Goal: Task Accomplishment & Management: Use online tool/utility

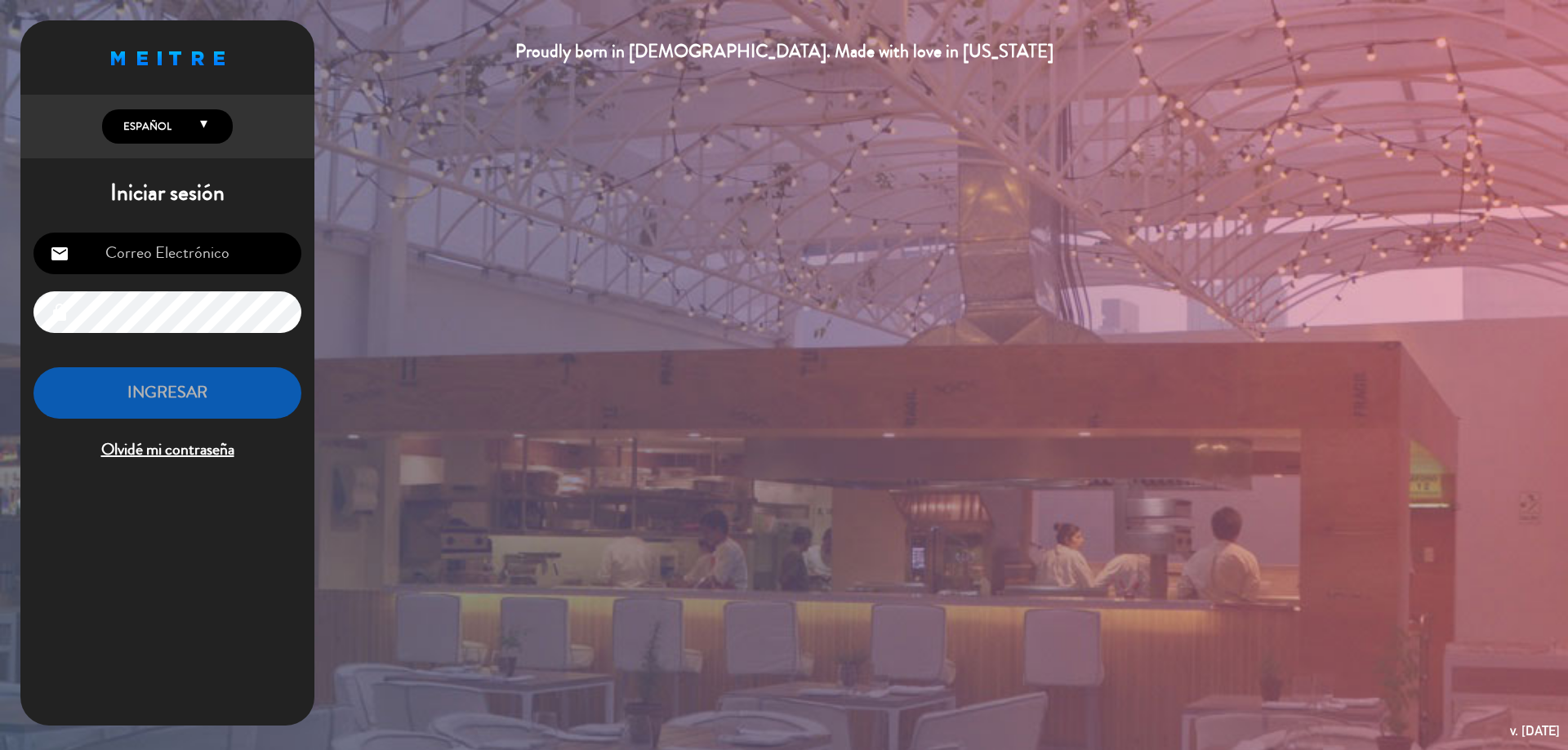
type input "[EMAIL_ADDRESS][DOMAIN_NAME]"
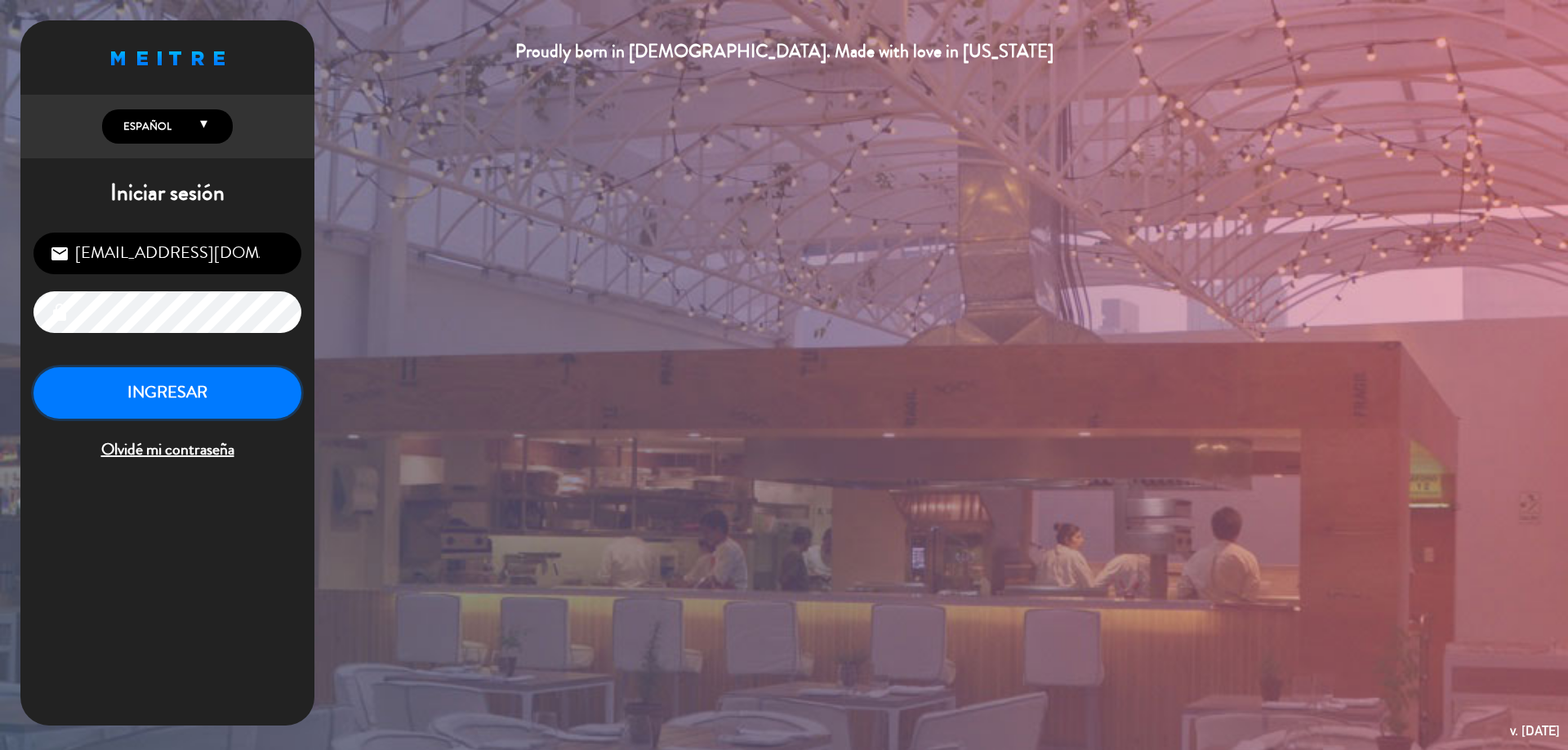
click at [59, 381] on button "INGRESAR" at bounding box center [167, 393] width 268 height 52
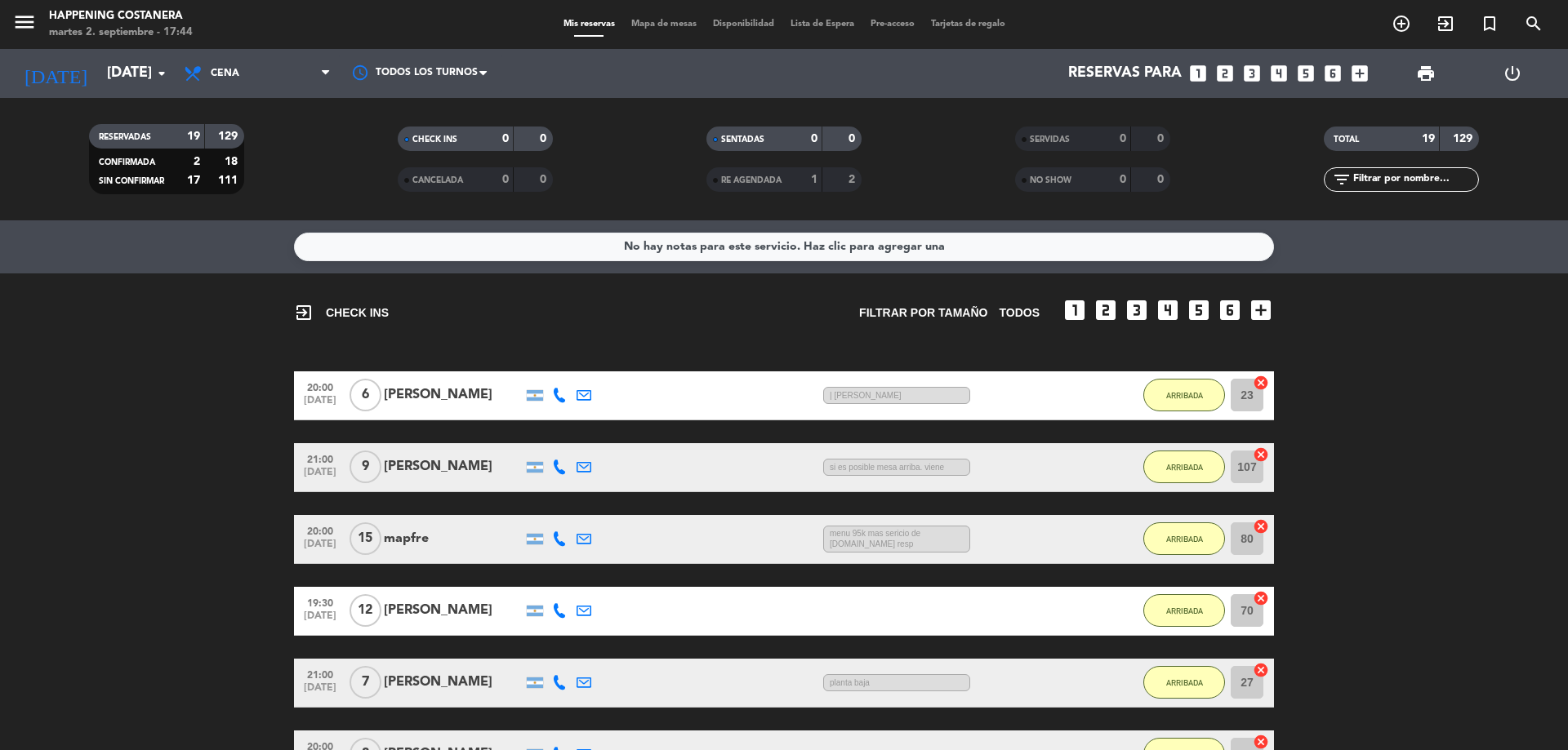
click at [660, 22] on span "Mapa de mesas" at bounding box center [664, 24] width 82 height 9
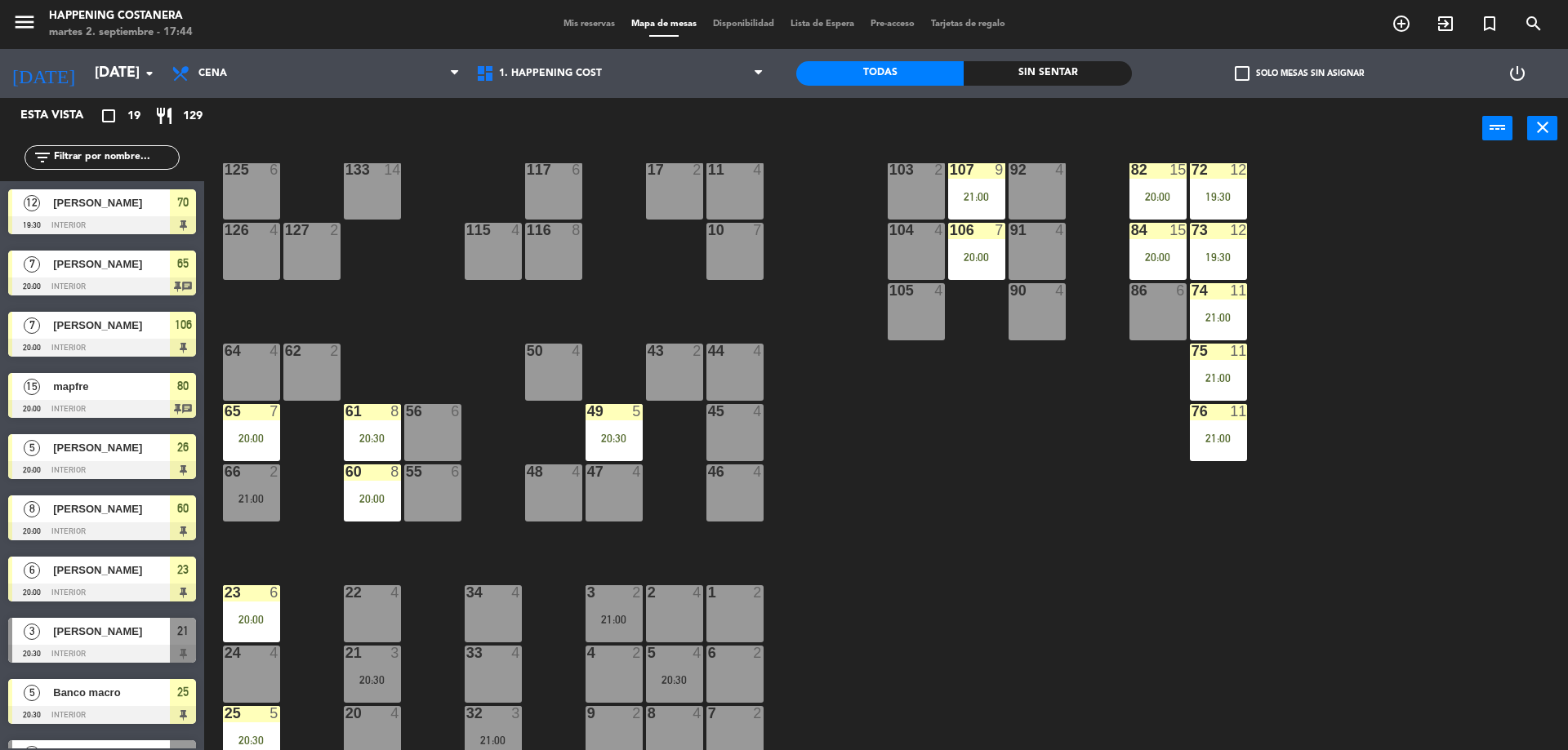
scroll to position [163, 0]
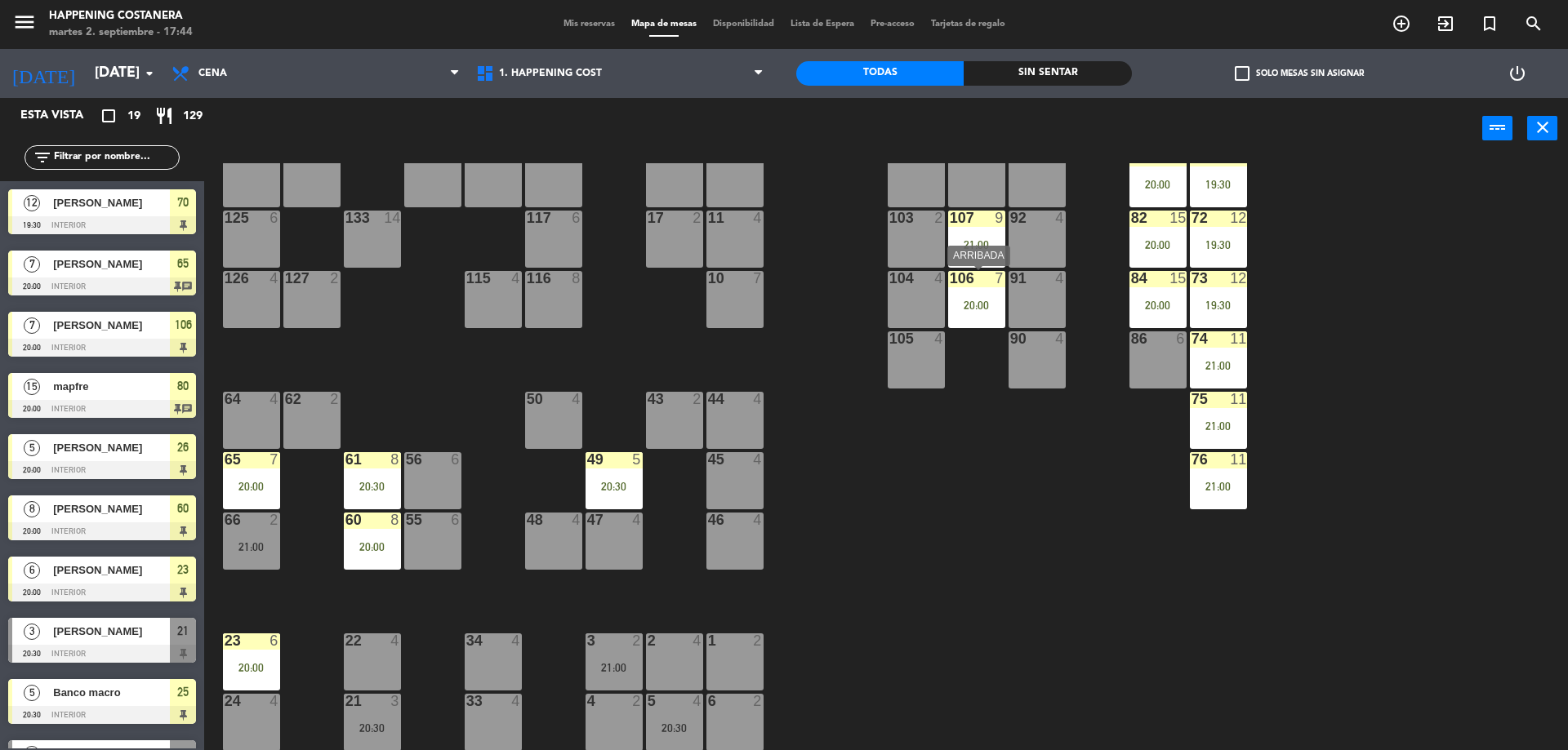
click at [973, 300] on div "20:00" at bounding box center [977, 305] width 57 height 11
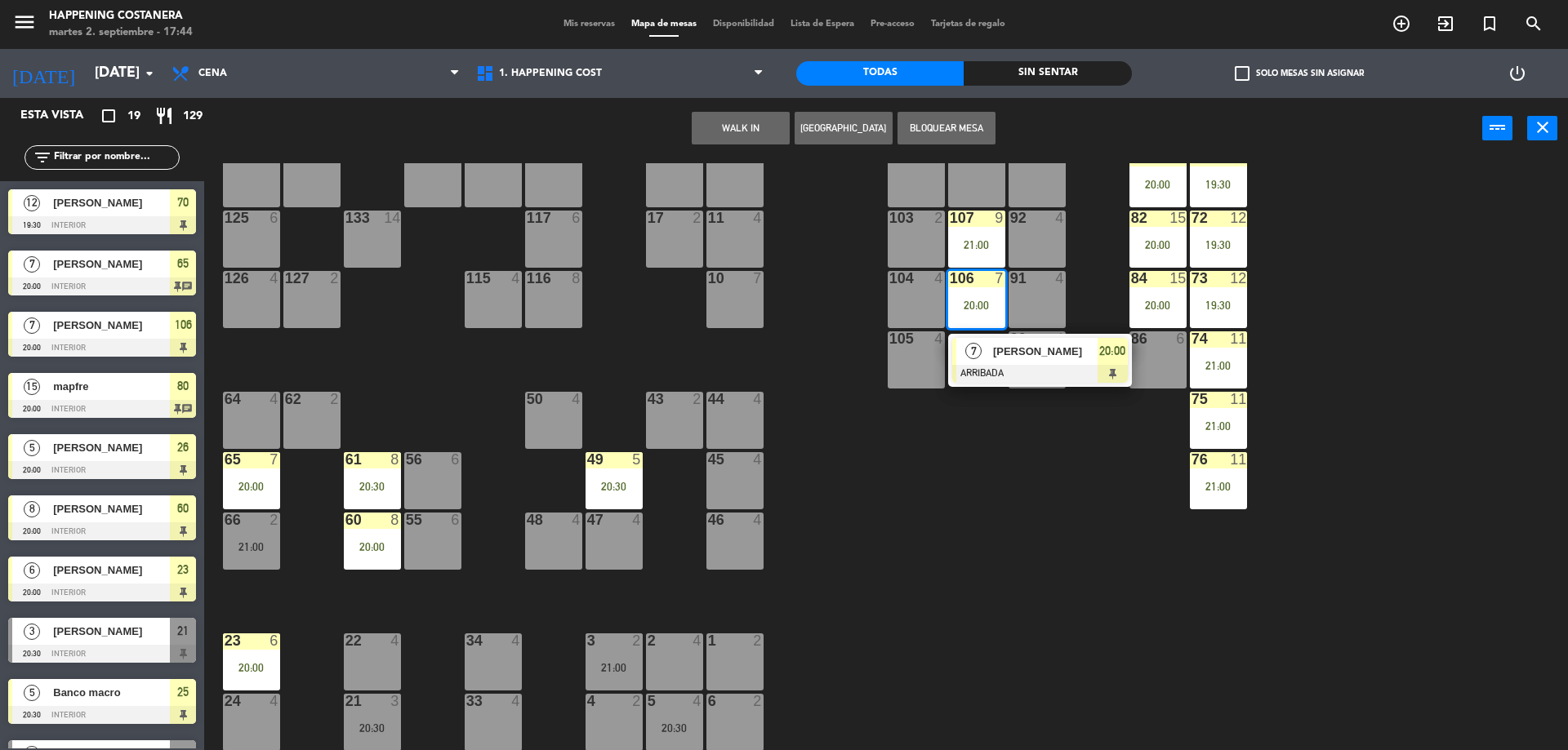
click at [843, 400] on div "69 2 122 6 121 6 120 6 14 4 CAVA 10 20:30 101 4 94 2 70 12 19:30 123 6 131 2 13…" at bounding box center [894, 459] width 1348 height 591
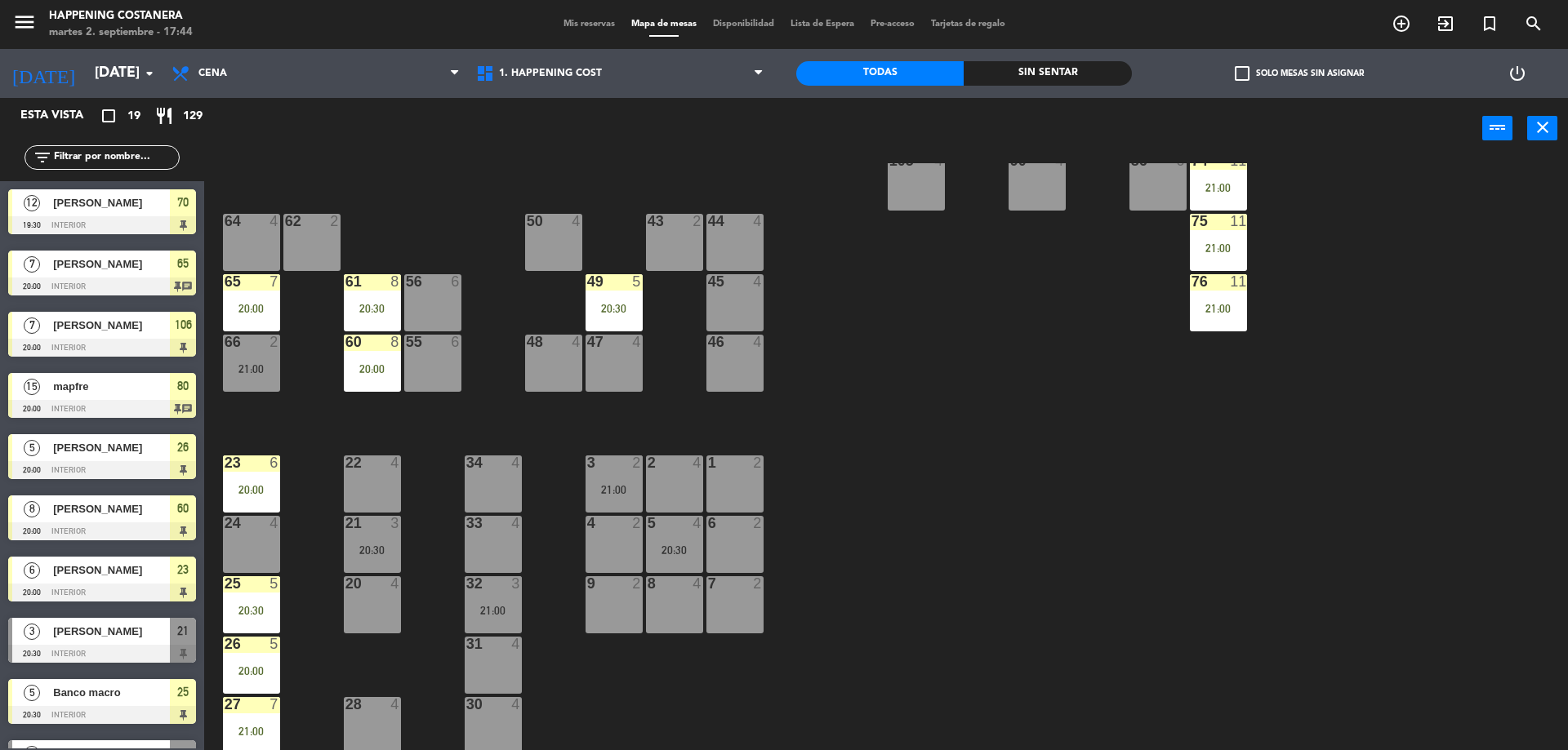
scroll to position [260, 0]
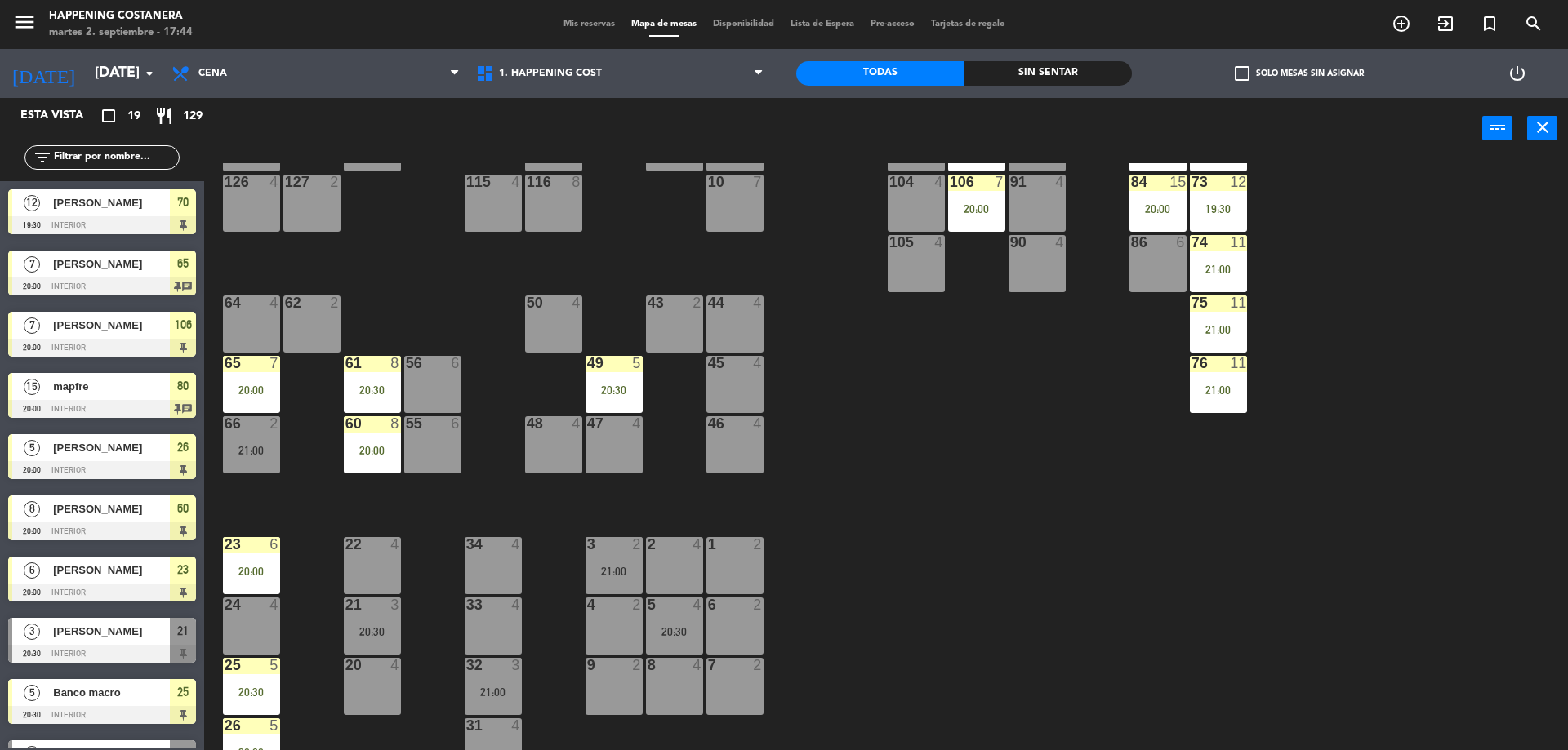
click at [591, 372] on div "49 5" at bounding box center [614, 364] width 57 height 16
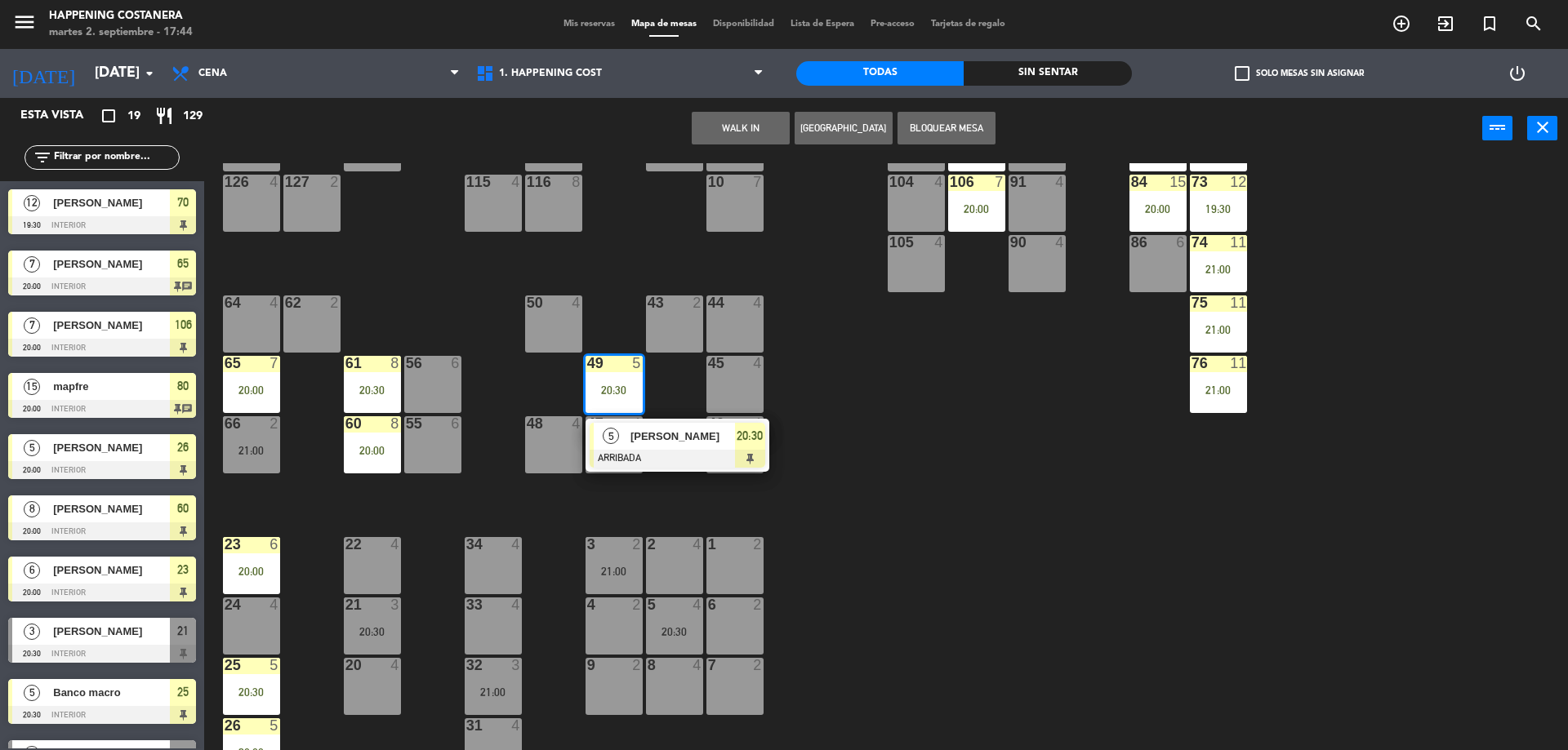
click at [861, 391] on div "69 2 122 6 121 6 120 6 14 4 CAVA 10 20:30 101 4 94 2 70 12 19:30 123 6 131 2 13…" at bounding box center [894, 459] width 1348 height 591
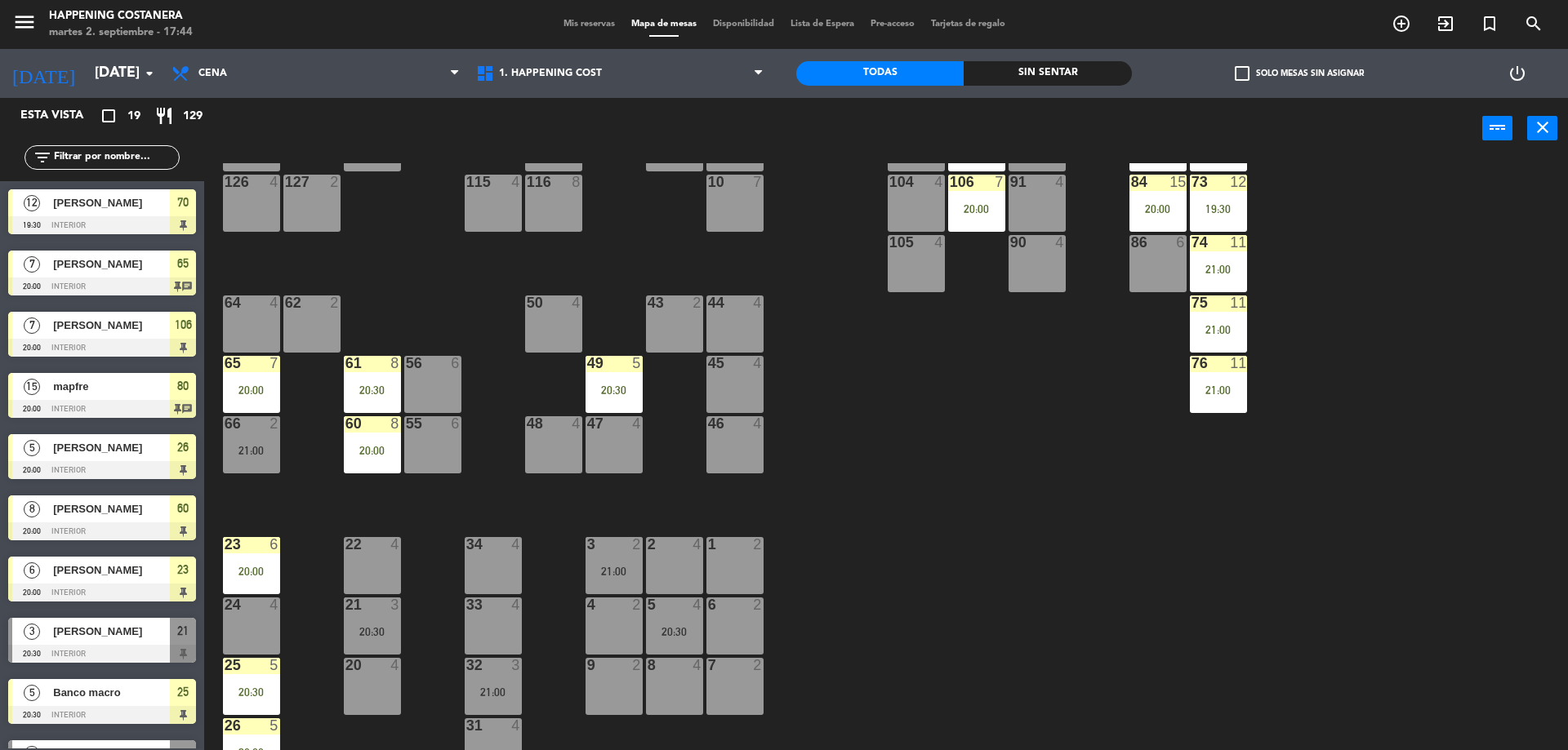
click at [370, 388] on div "20:30" at bounding box center [373, 390] width 57 height 11
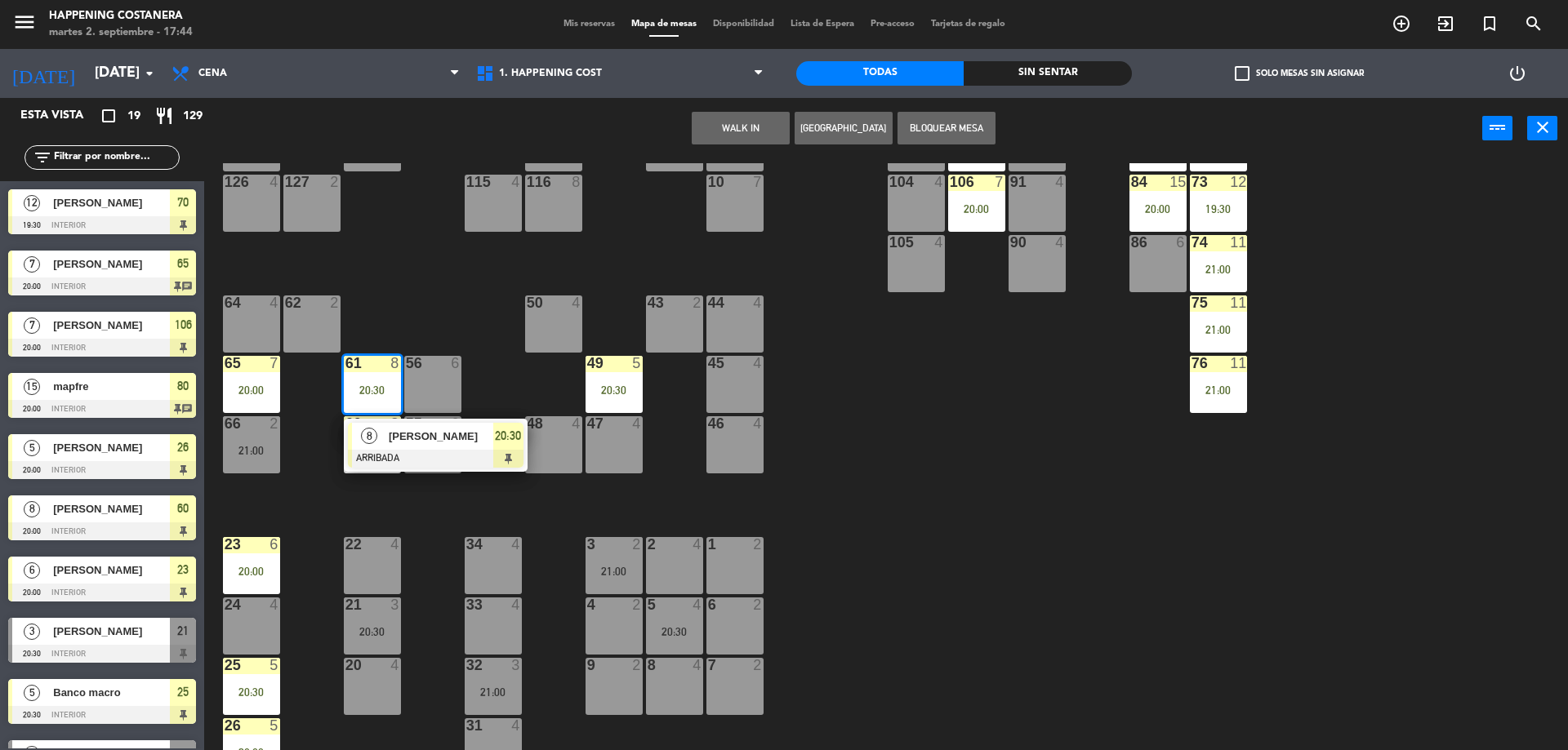
click at [391, 291] on div "69 2 122 6 121 6 120 6 14 4 CAVA 10 20:30 101 4 94 2 70 12 19:30 123 6 131 2 13…" at bounding box center [894, 459] width 1348 height 591
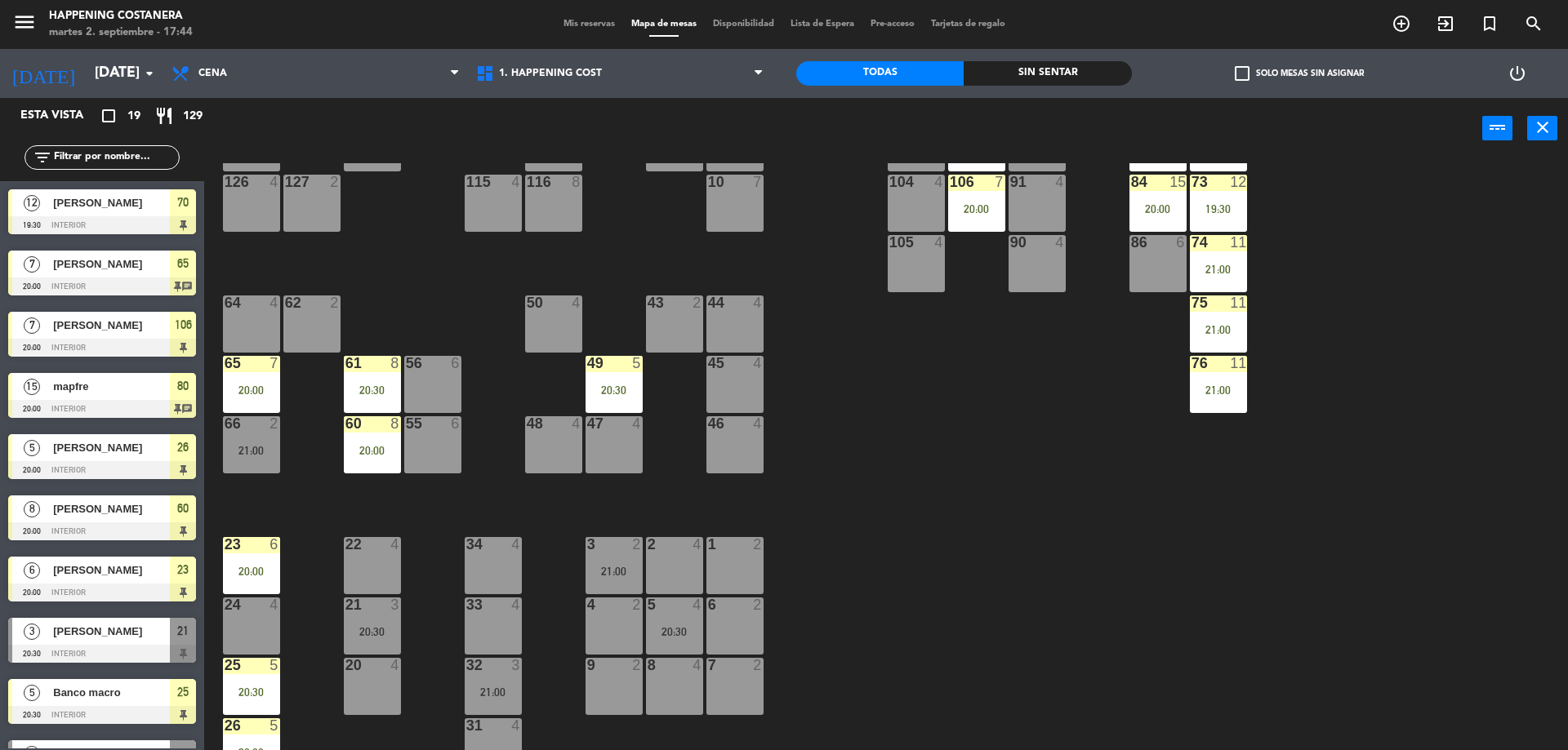
click at [356, 442] on div "60 8 20:00" at bounding box center [373, 445] width 57 height 57
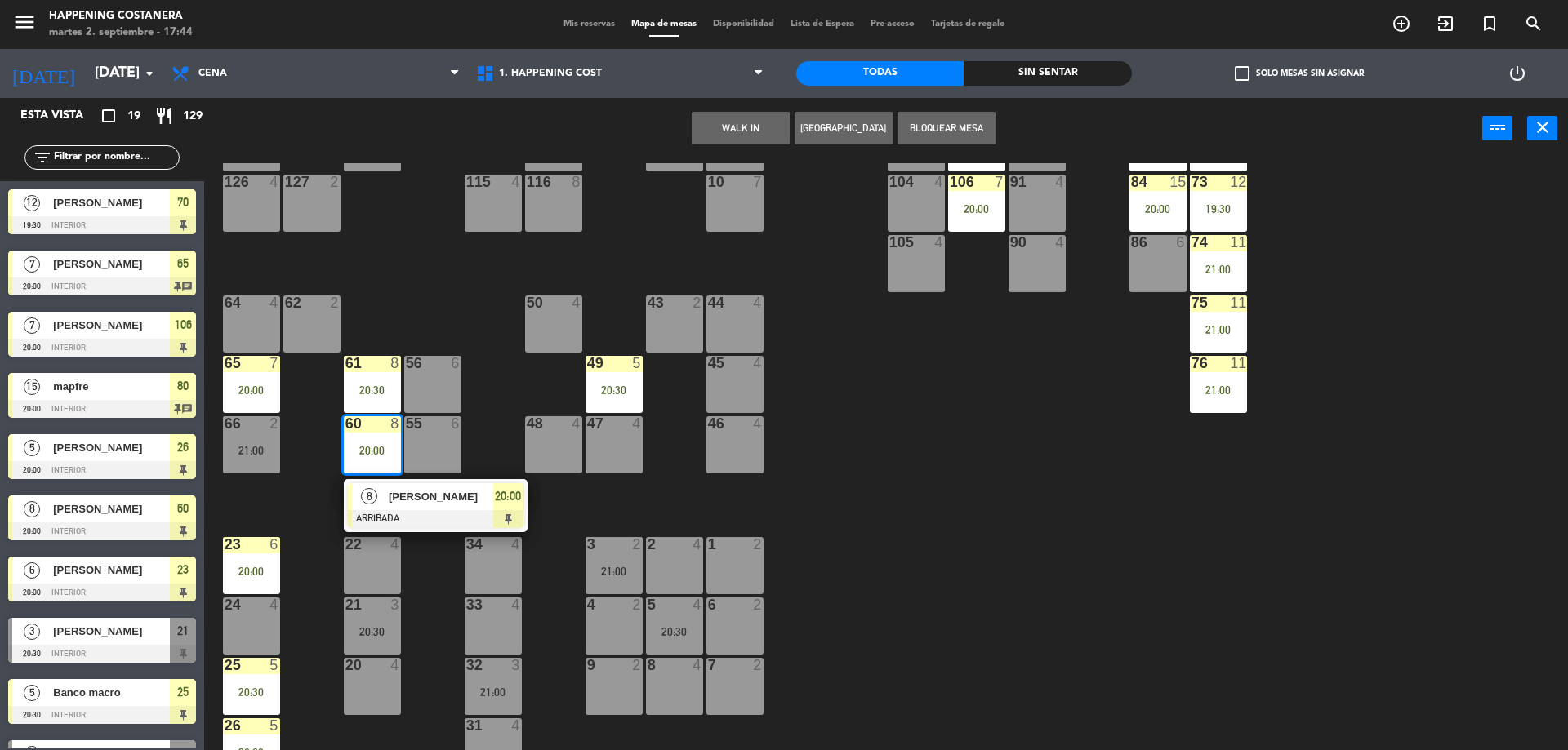
click at [401, 327] on div "69 2 122 6 121 6 120 6 14 4 CAVA 10 20:30 101 4 94 2 70 12 19:30 123 6 131 2 13…" at bounding box center [894, 459] width 1348 height 591
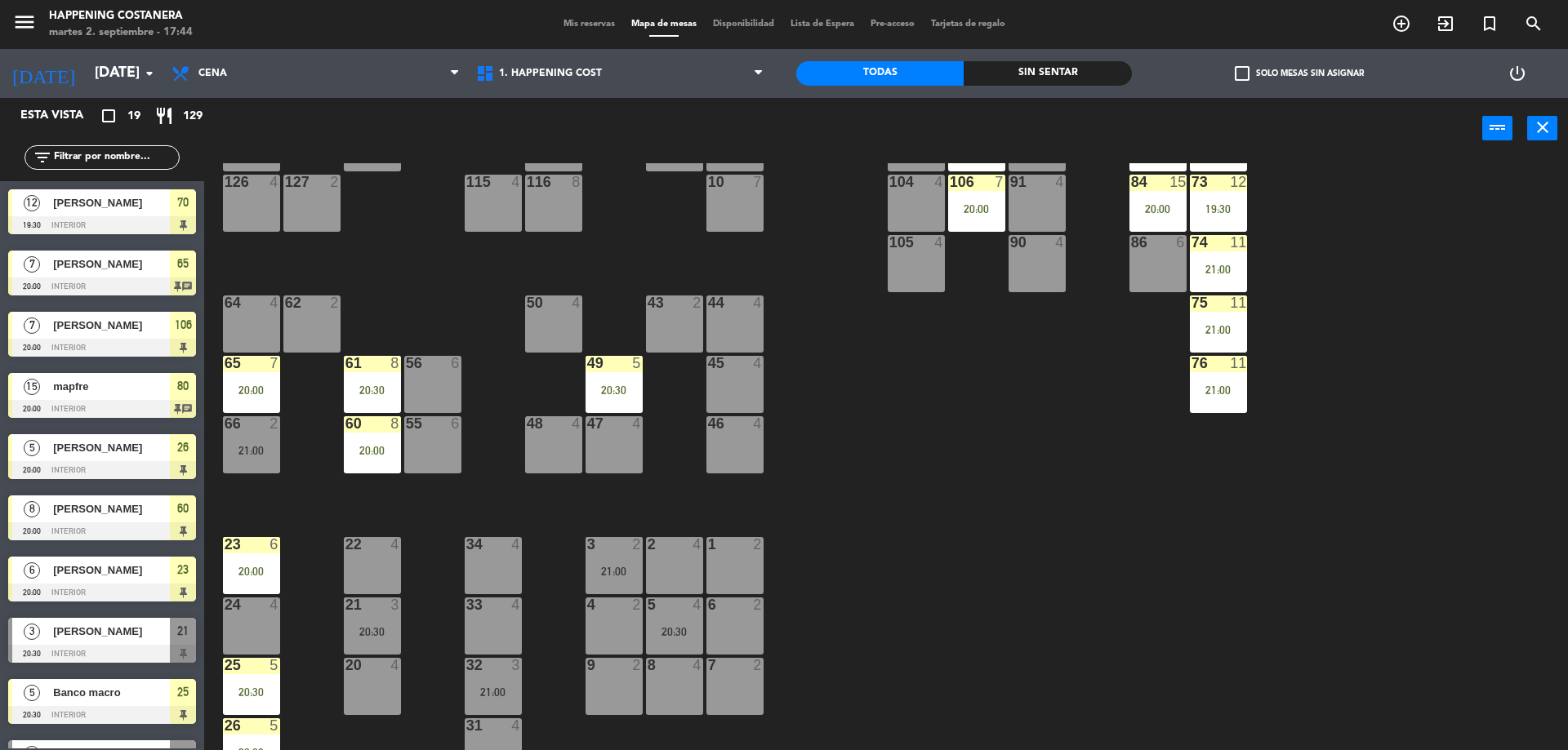
click at [259, 401] on div "65 7 20:00" at bounding box center [252, 385] width 57 height 57
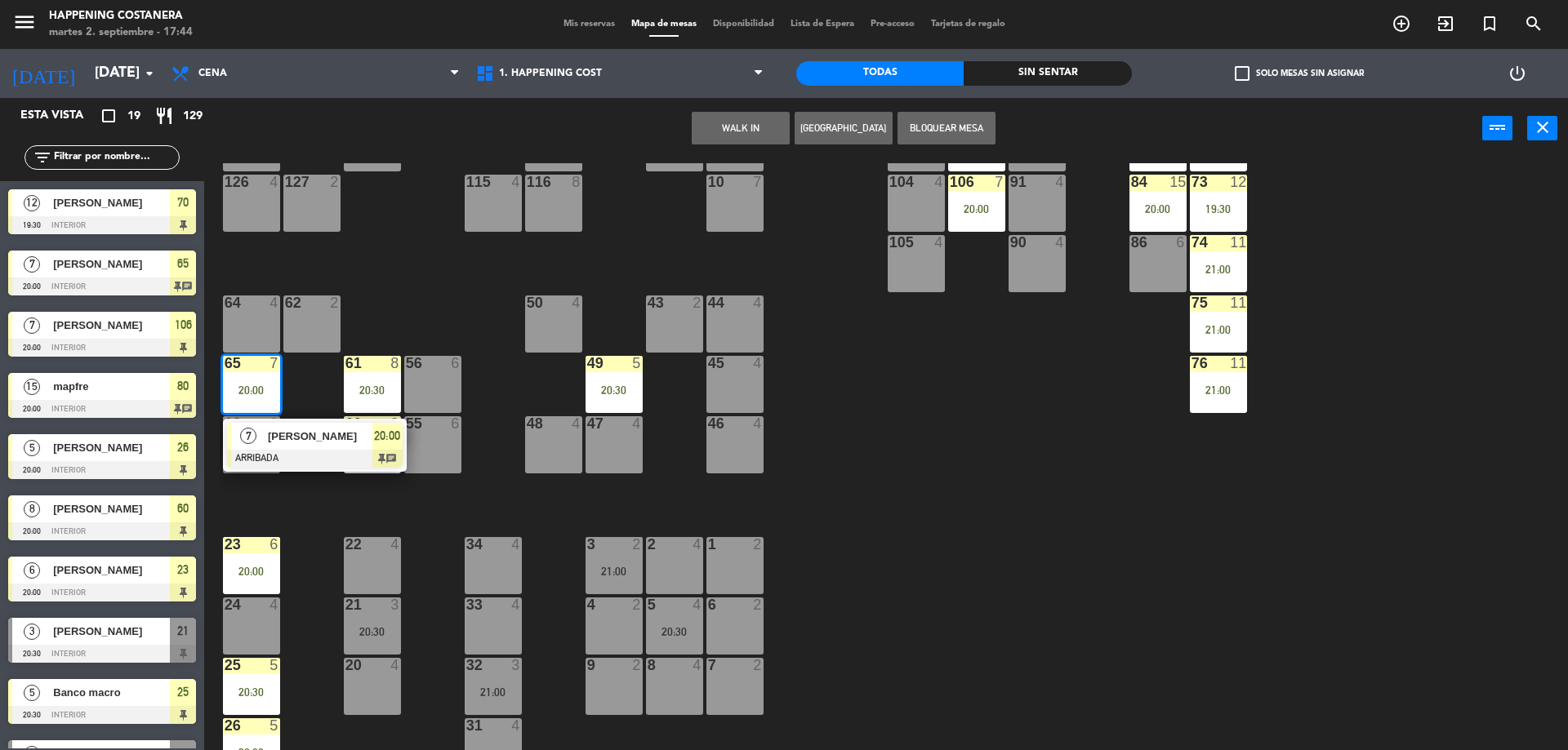
click at [391, 297] on div "69 2 122 6 121 6 120 6 14 4 CAVA 10 20:30 101 4 94 2 70 12 19:30 123 6 131 2 13…" at bounding box center [894, 459] width 1348 height 591
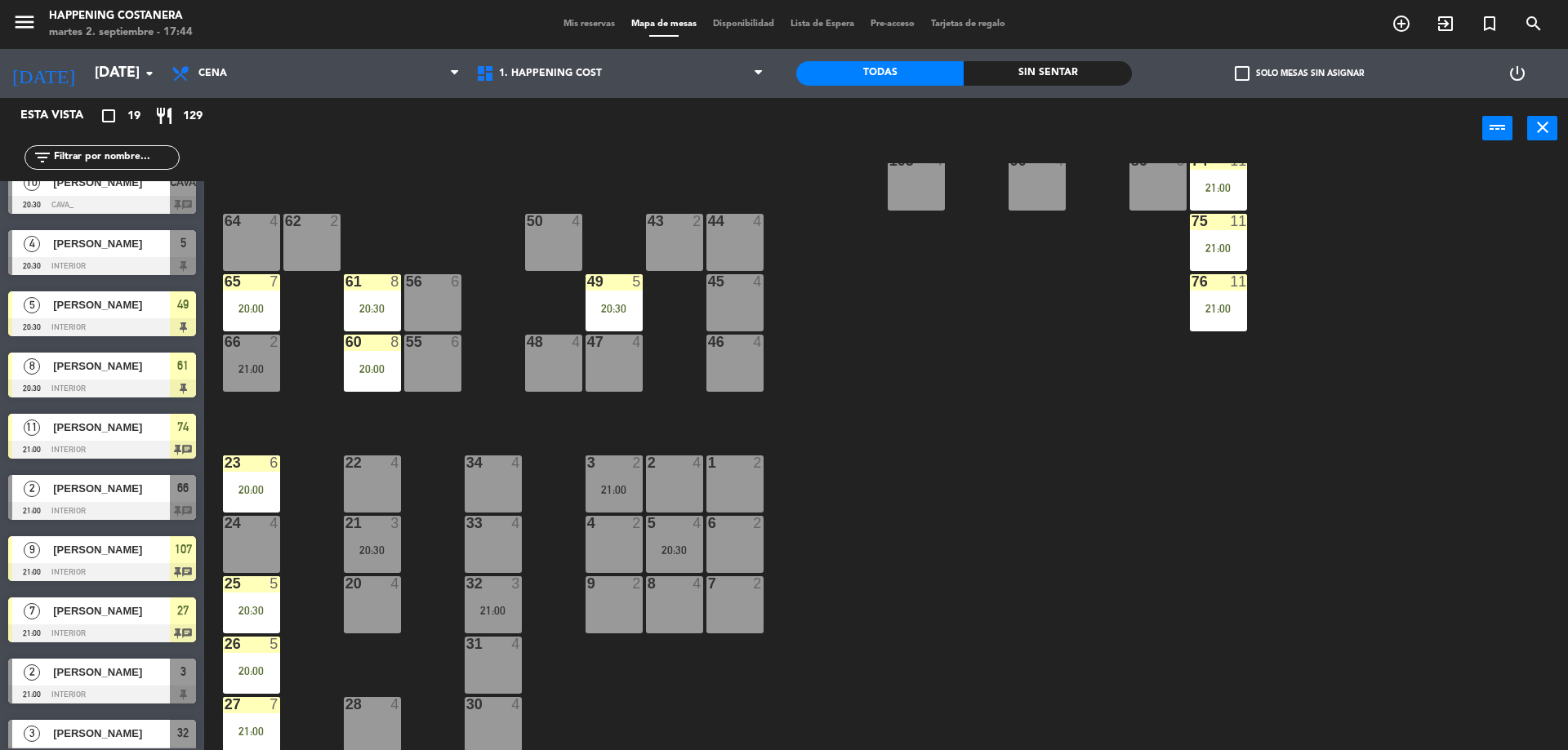
scroll to position [596, 0]
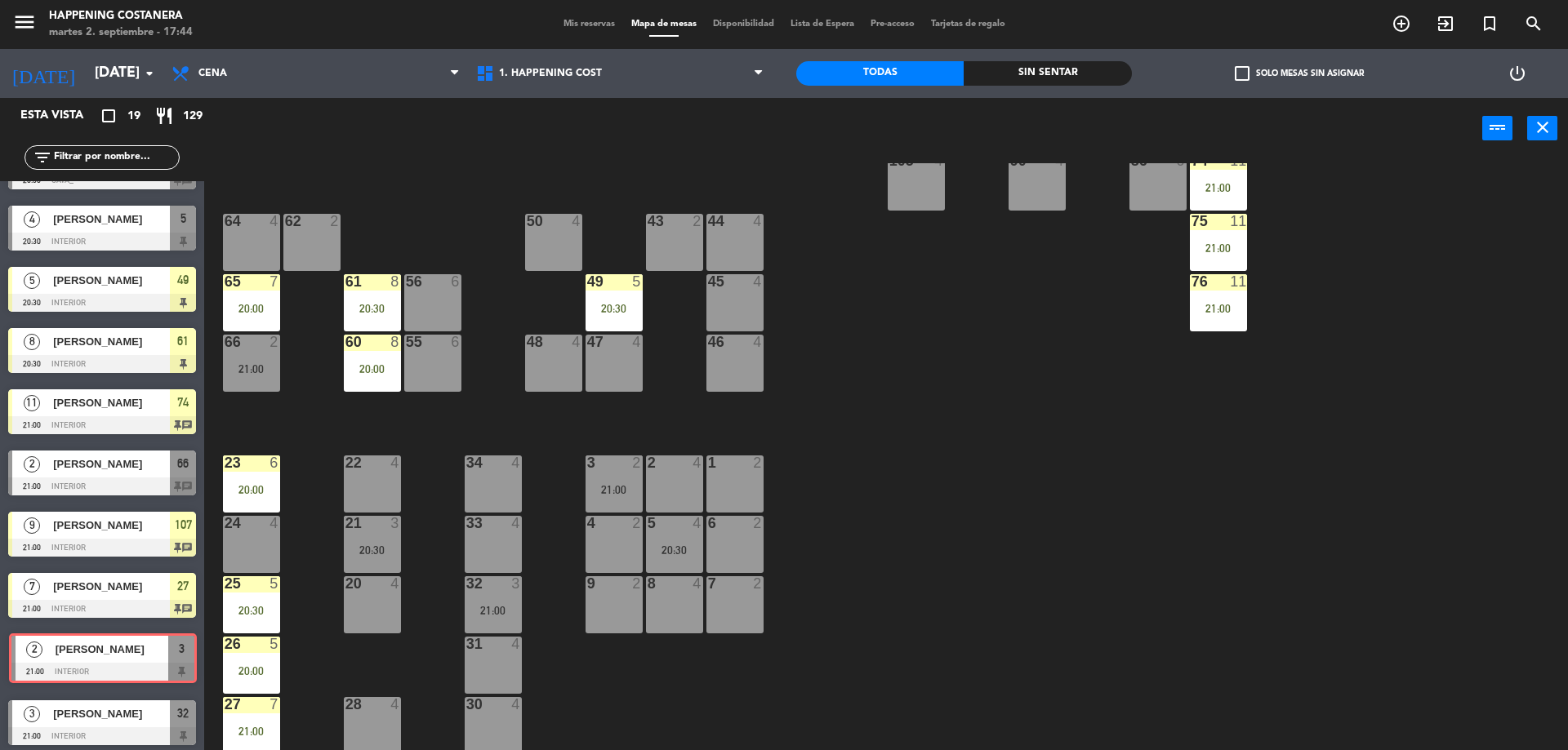
click at [57, 666] on div "2 [PERSON_NAME] 21:00 INTERIOR 3 2 [PERSON_NAME] 21:00 INTERIOR 3" at bounding box center [102, 659] width 204 height 66
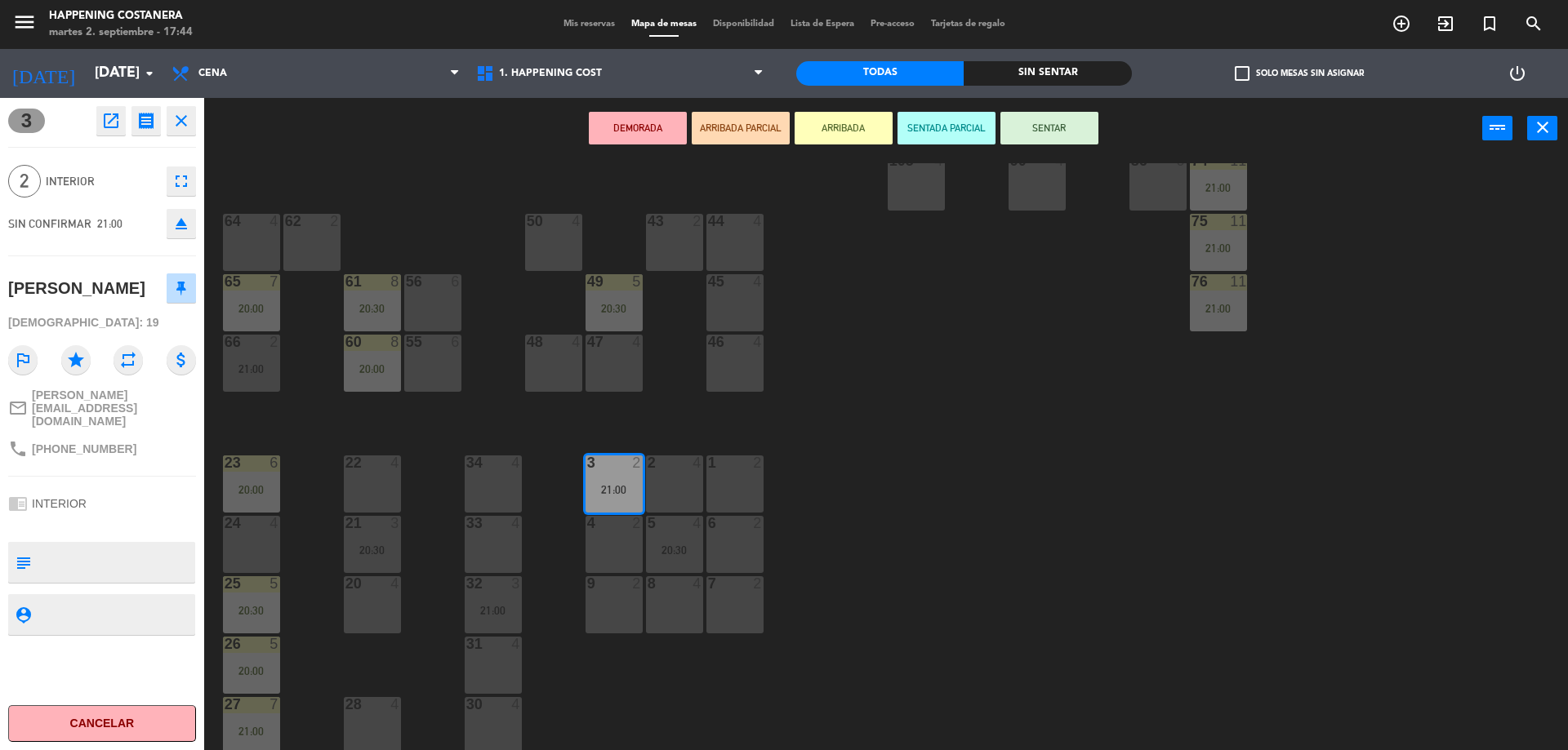
click at [247, 219] on div at bounding box center [251, 221] width 27 height 15
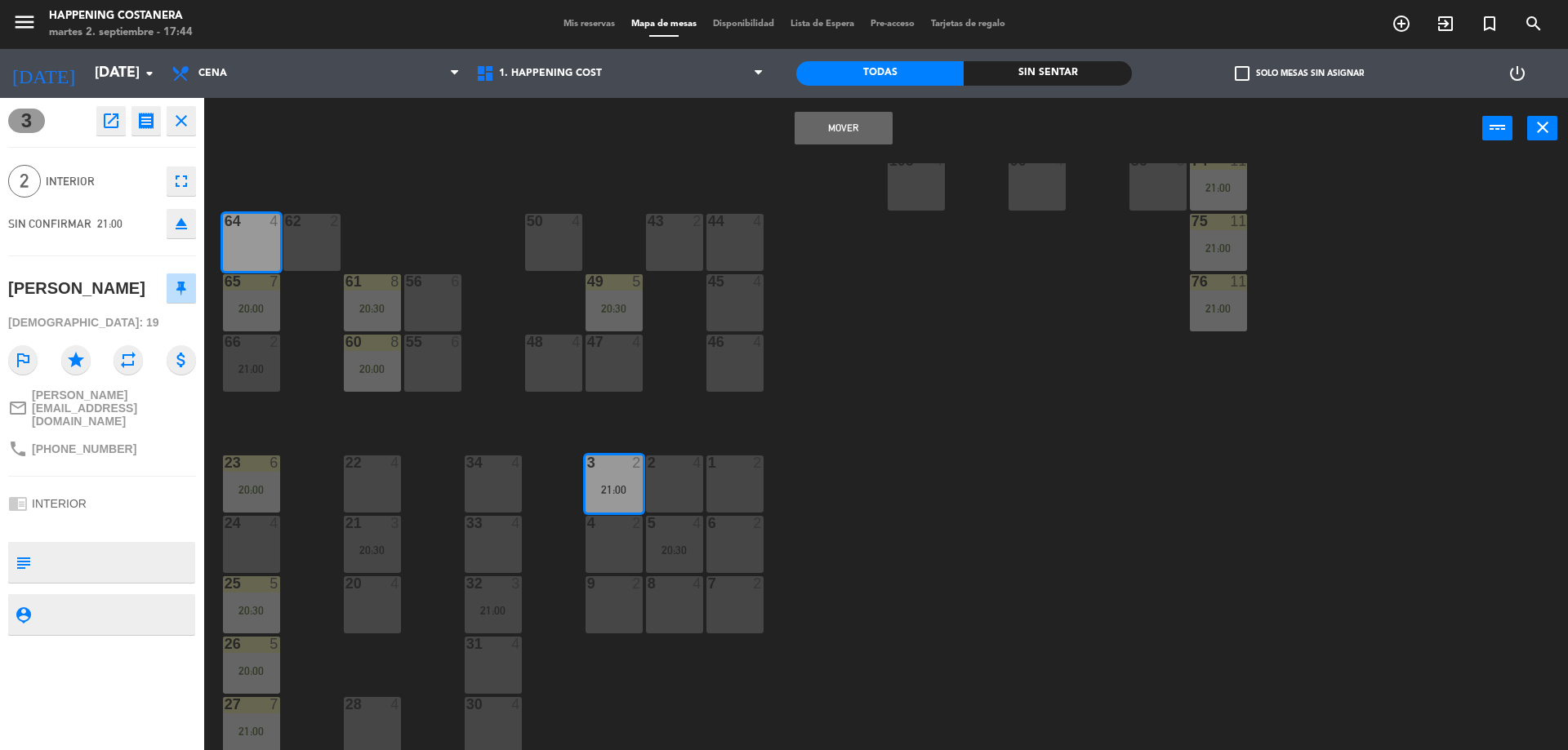
click at [841, 129] on button "Mover" at bounding box center [844, 129] width 98 height 33
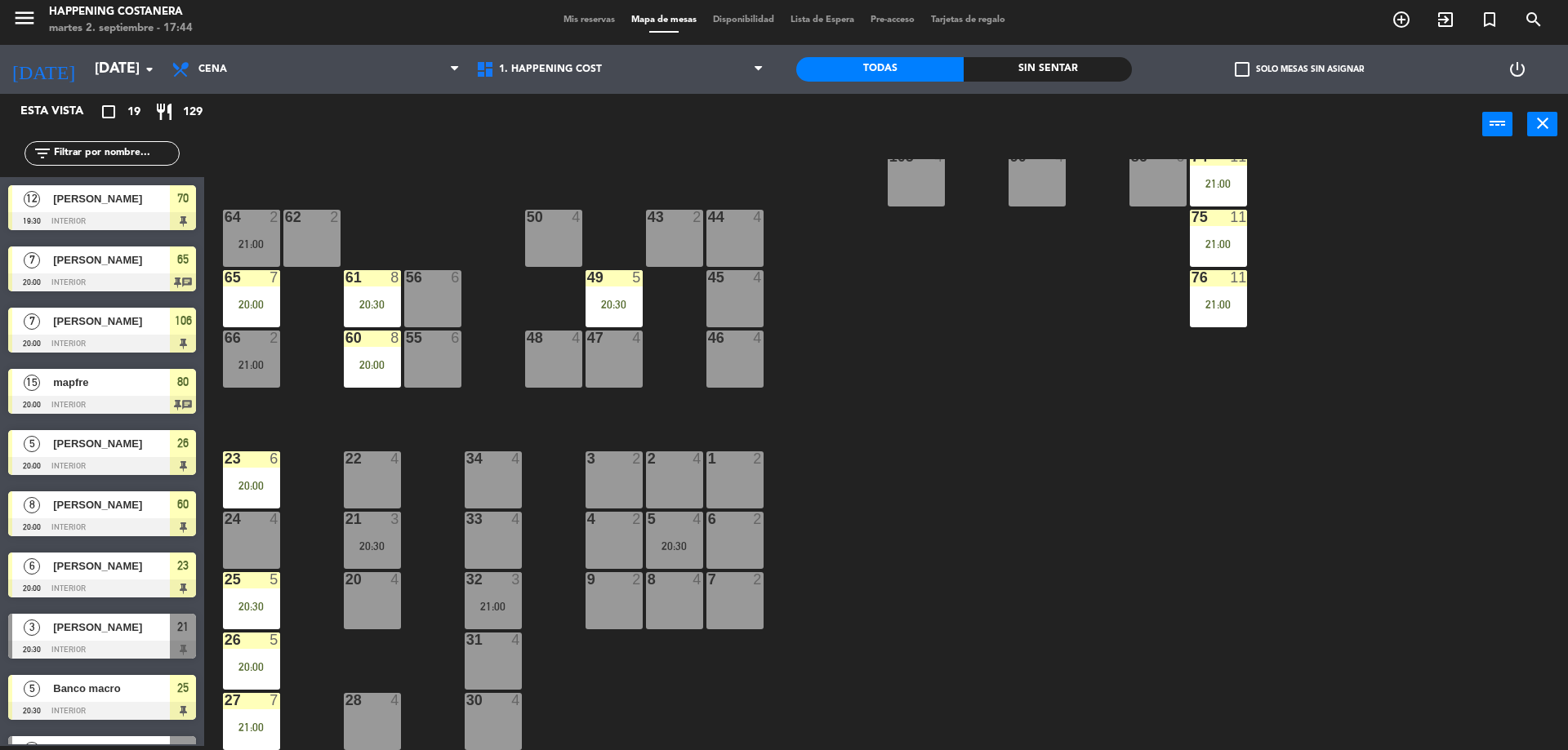
scroll to position [291, 0]
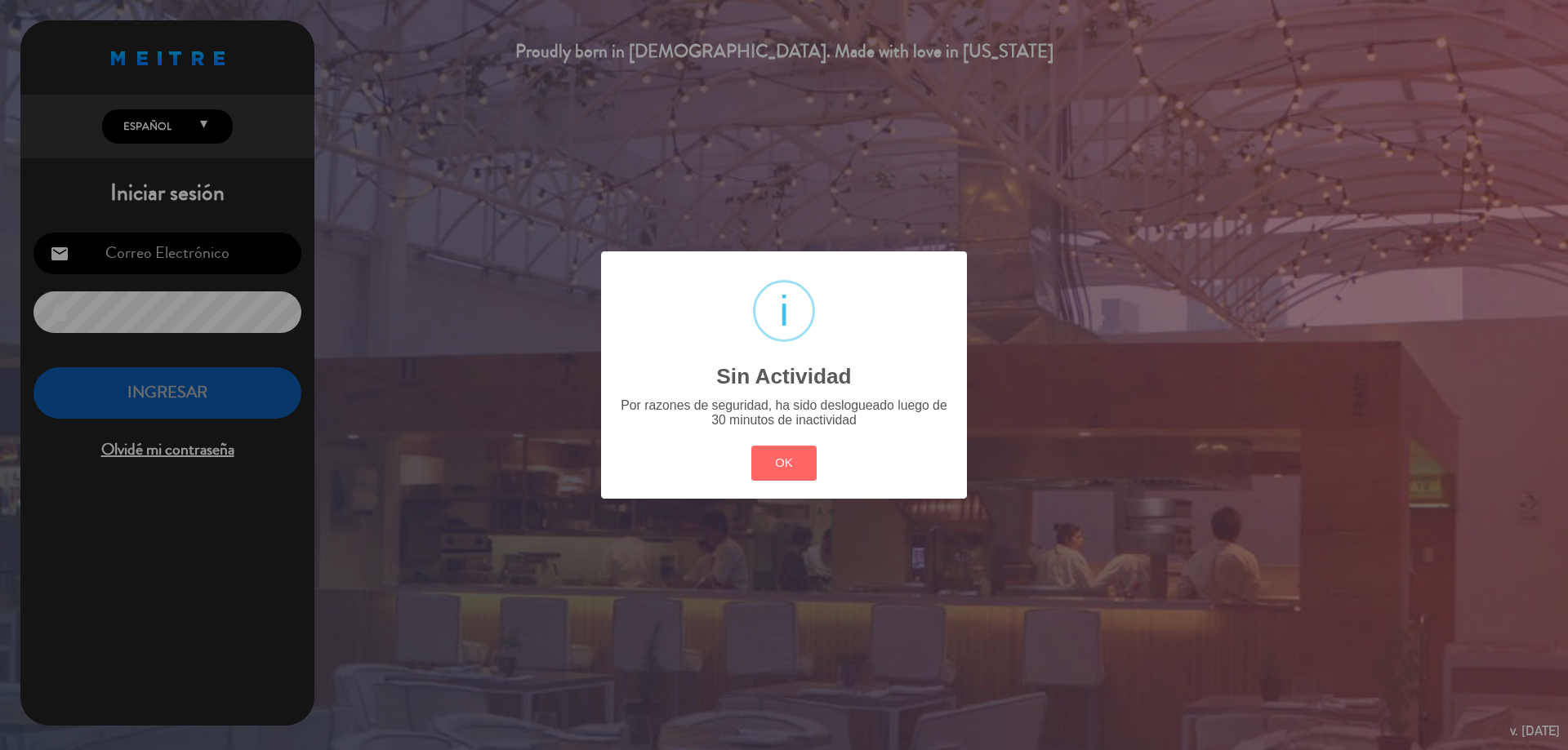
type input "[EMAIL_ADDRESS][DOMAIN_NAME]"
